Goal: Navigation & Orientation: Go to known website

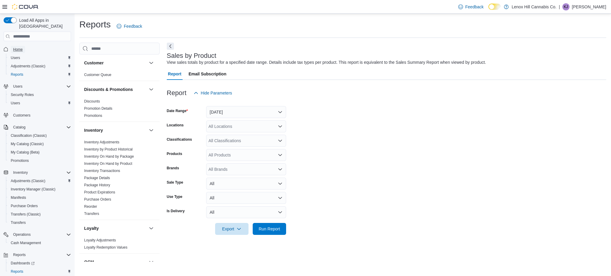
click at [24, 46] on link "Home" at bounding box center [18, 49] width 14 height 7
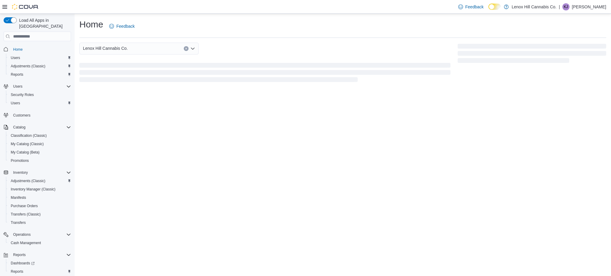
click at [21, 47] on span "Home" at bounding box center [18, 49] width 10 height 5
